Goal: Find specific page/section: Find specific page/section

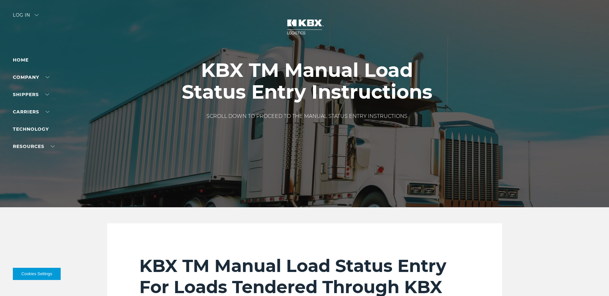
click at [24, 13] on div "Log in" at bounding box center [26, 17] width 26 height 9
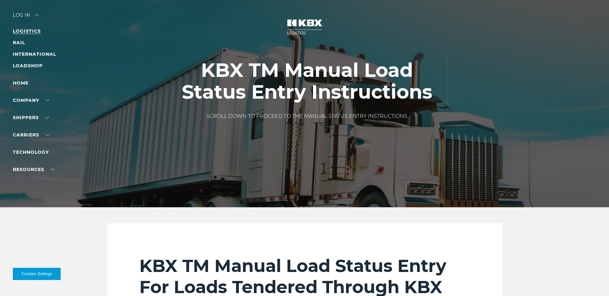
click at [32, 30] on link "LOGISTICS" at bounding box center [27, 31] width 28 height 6
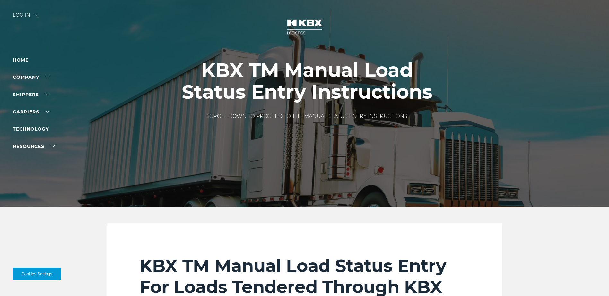
click at [15, 13] on div "Log in" at bounding box center [26, 17] width 26 height 9
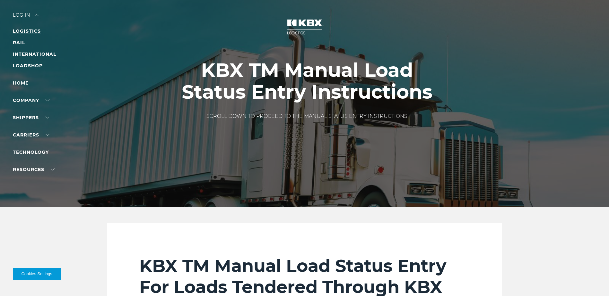
click at [24, 30] on link "LOGISTICS" at bounding box center [27, 31] width 28 height 6
